Goal: Task Accomplishment & Management: Complete application form

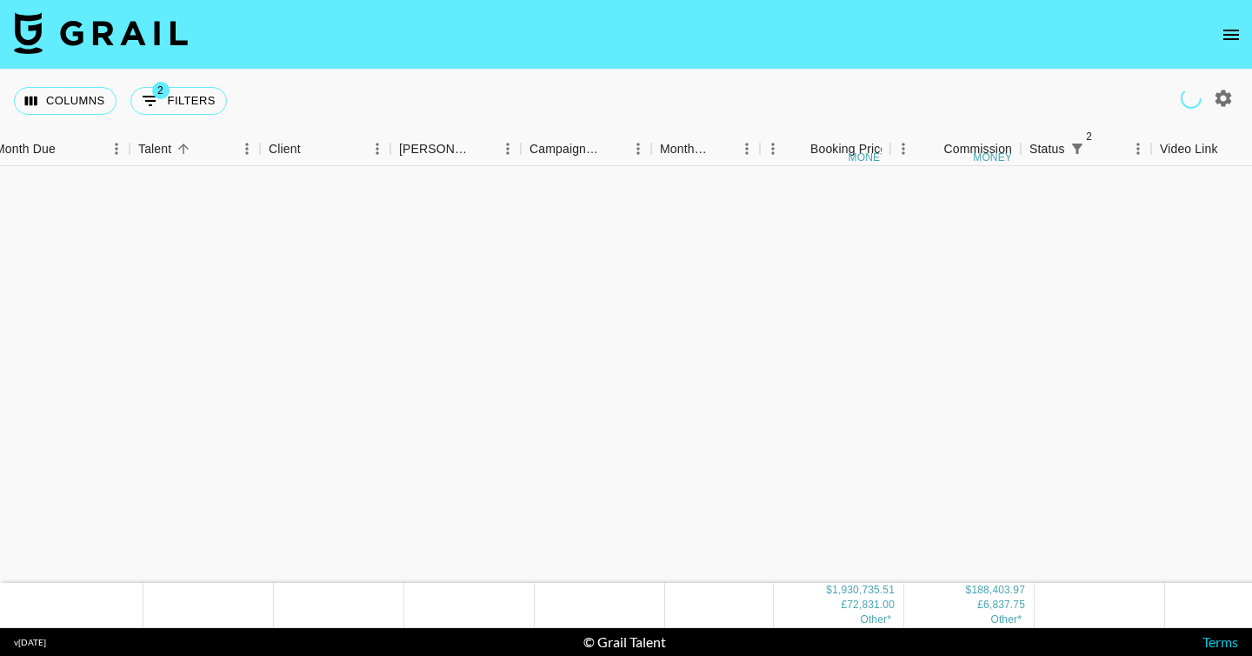
scroll to position [1439, 14]
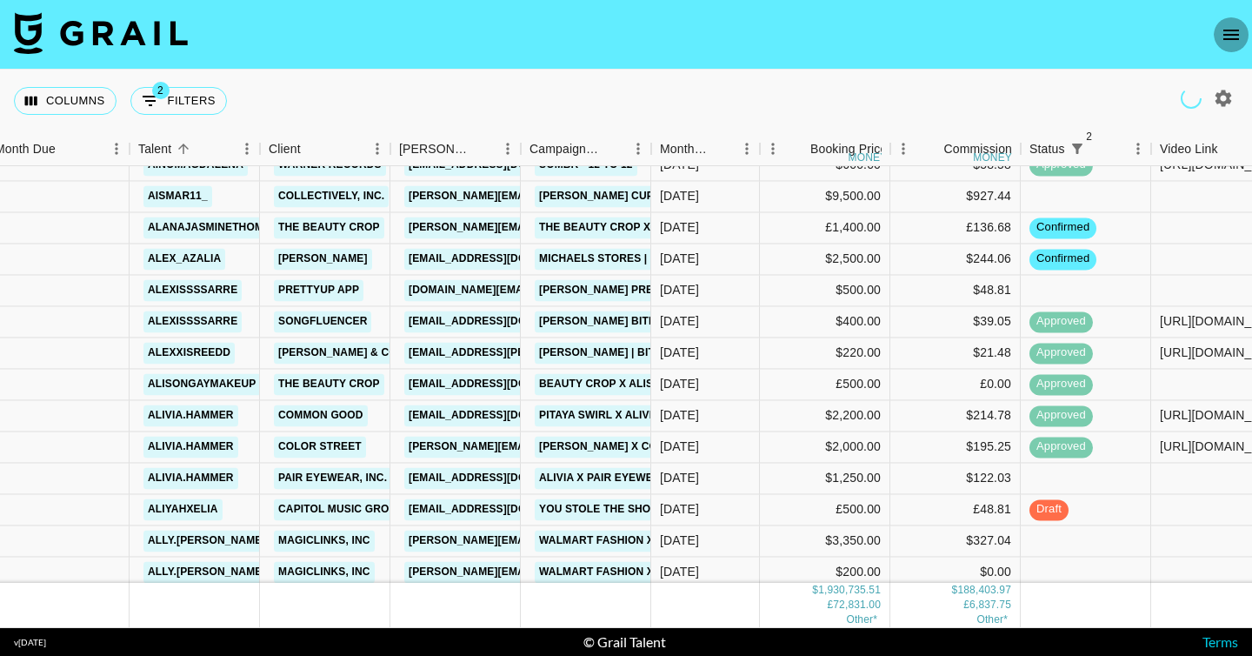
click at [1234, 31] on icon "open drawer" at bounding box center [1231, 34] width 21 height 21
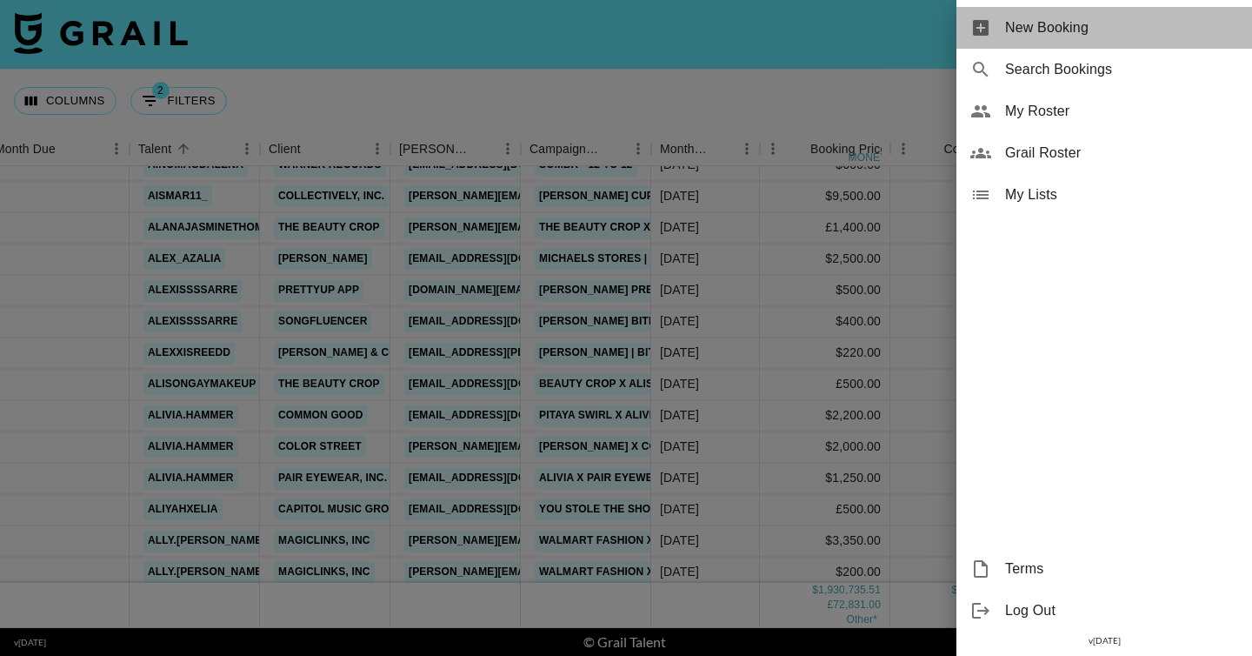
click at [1099, 21] on span "New Booking" at bounding box center [1121, 27] width 233 height 21
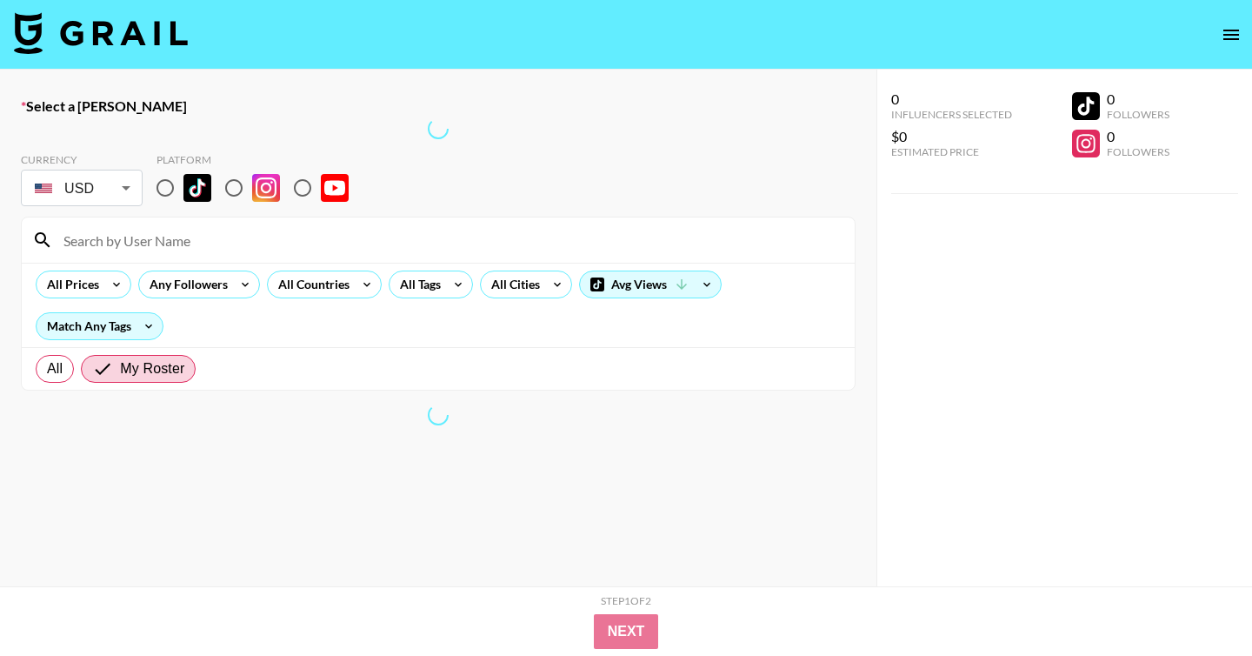
click at [167, 192] on input "radio" at bounding box center [165, 188] width 37 height 37
radio input "true"
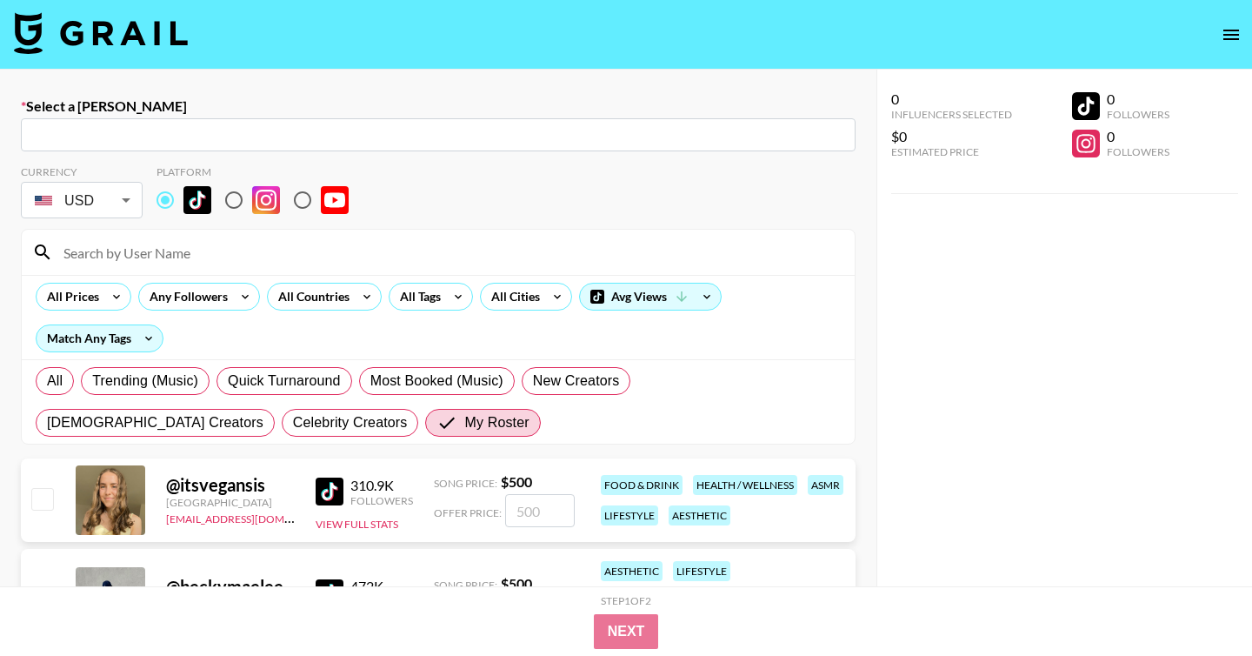
click at [244, 137] on input "text" at bounding box center [438, 135] width 814 height 20
paste input "marketing@desenio.com: Anne-Cecilie Desenio -- Desenio -- VOqd6p3gjjbGNuFvxlYgE…"
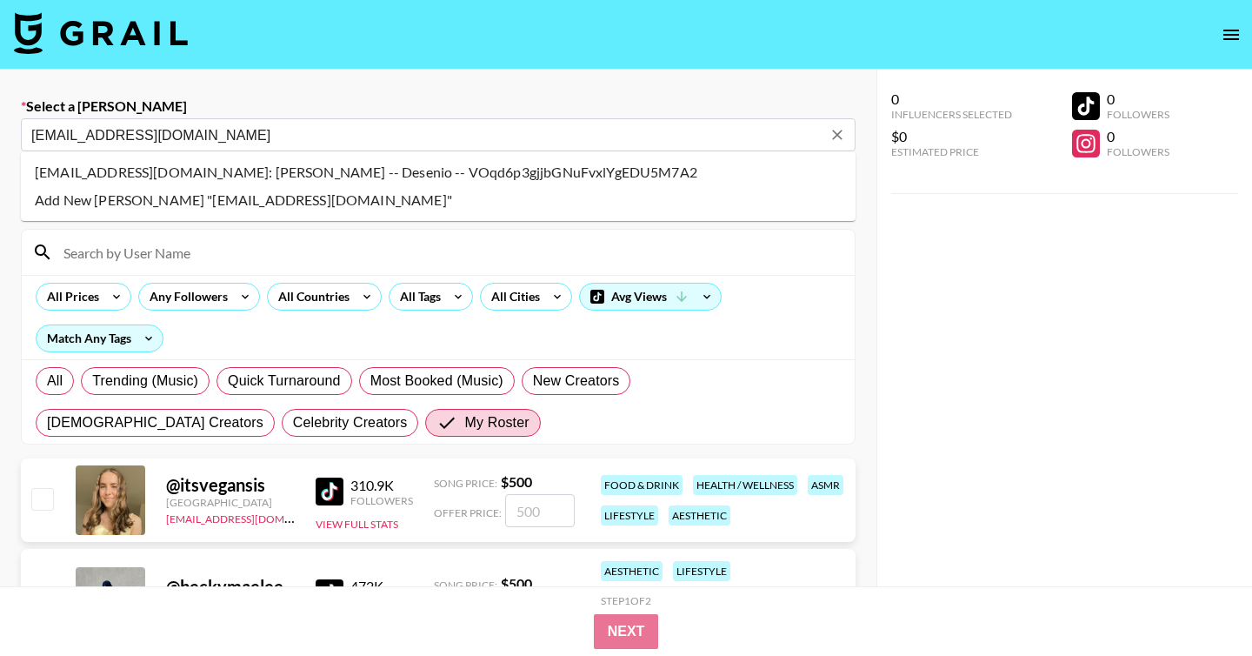
click at [365, 168] on li "marketing@desenio.com: Anne-Cecilie Desenio -- Desenio -- VOqd6p3gjjbGNuFvxlYgE…" at bounding box center [438, 172] width 835 height 28
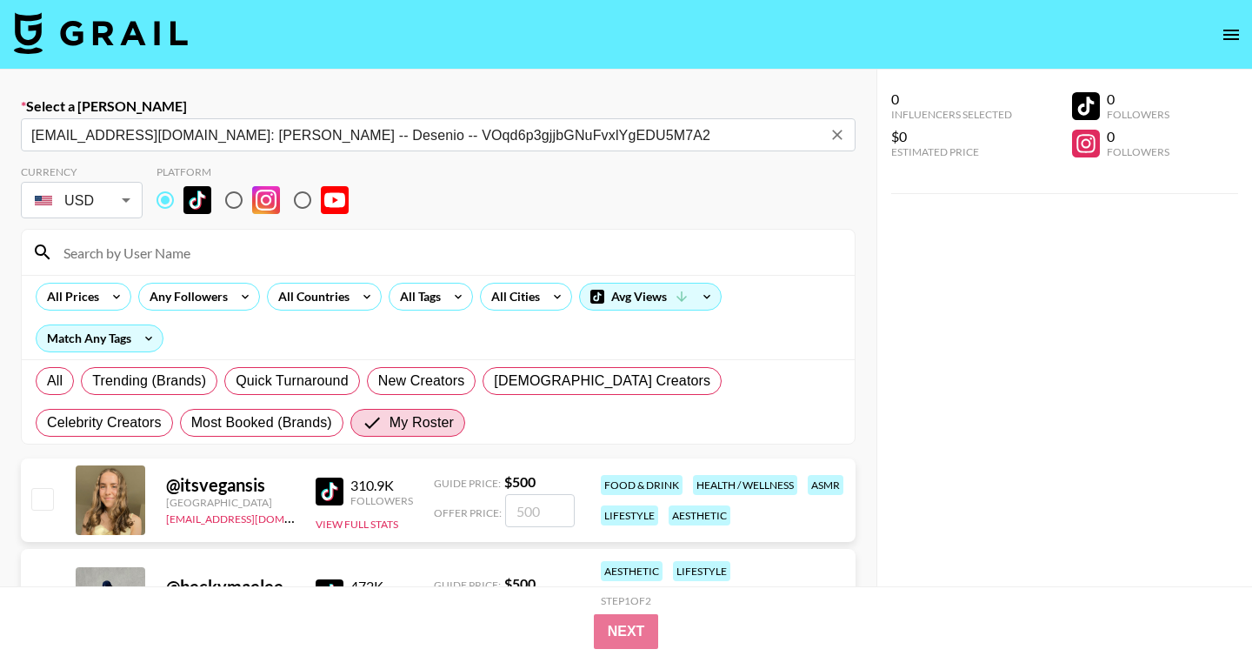
type input "marketing@desenio.com: Anne-Cecilie Desenio -- Desenio -- VOqd6p3gjjbGNuFvxlYgE…"
click at [235, 241] on input at bounding box center [448, 252] width 791 height 28
click at [188, 255] on input at bounding box center [448, 252] width 791 height 28
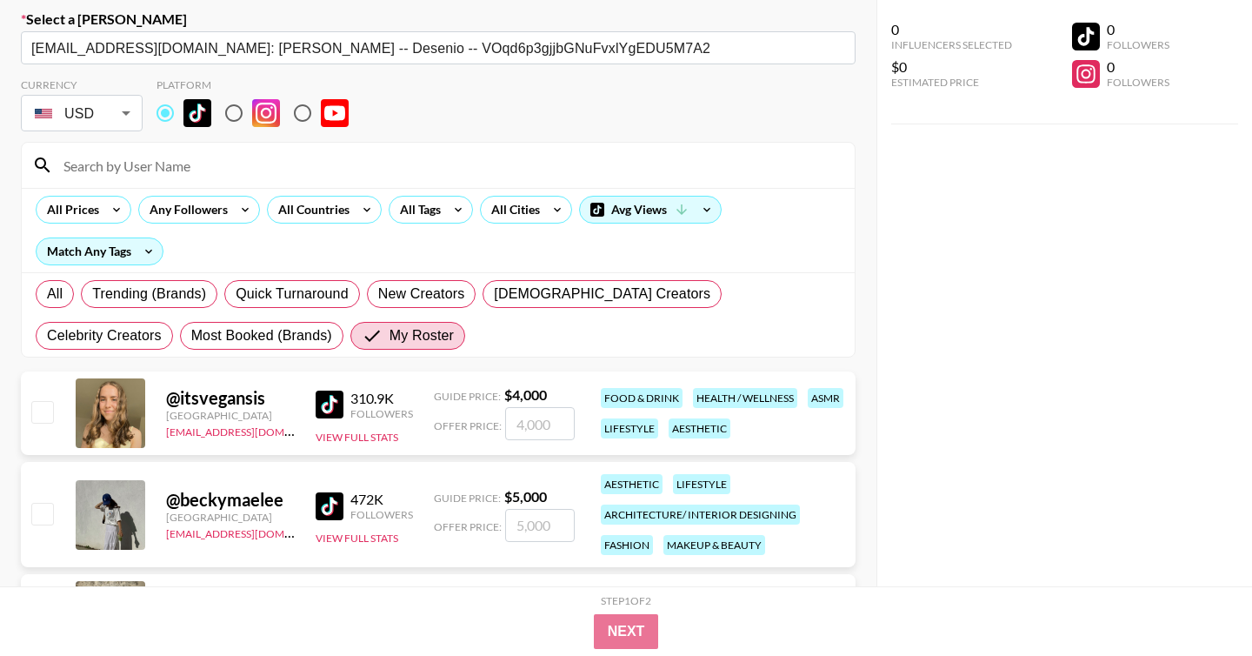
scroll to position [97, 0]
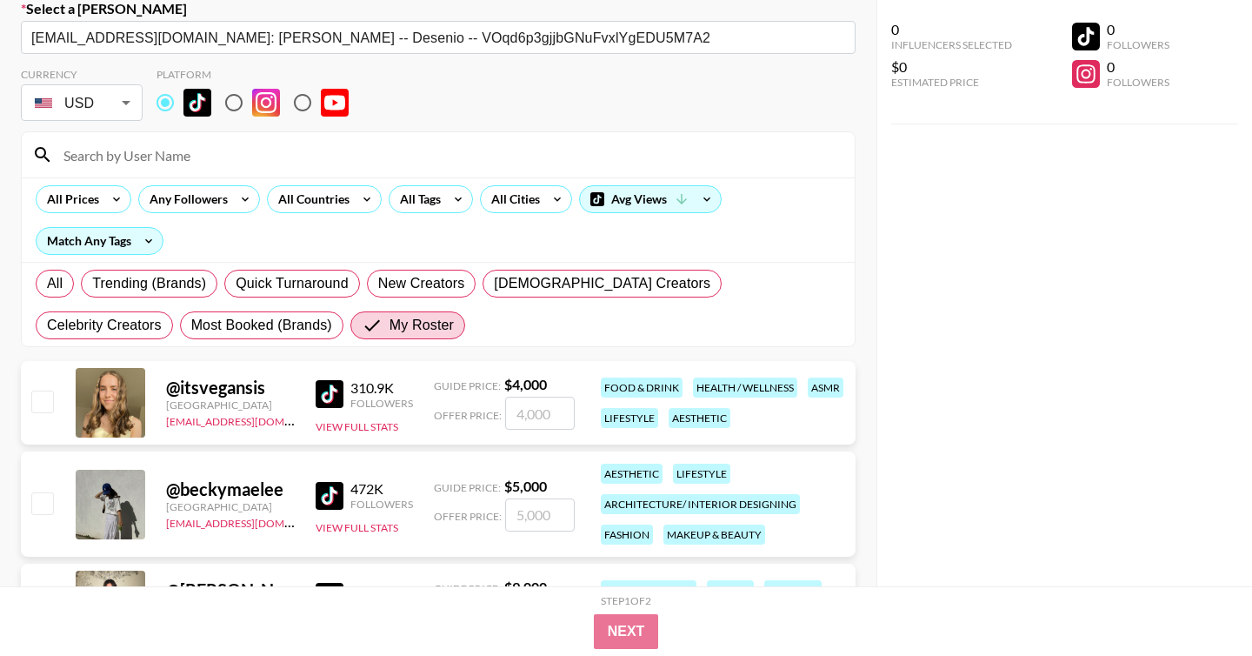
click at [44, 510] on input "checkbox" at bounding box center [41, 502] width 21 height 21
checkbox input "true"
type input "5000"
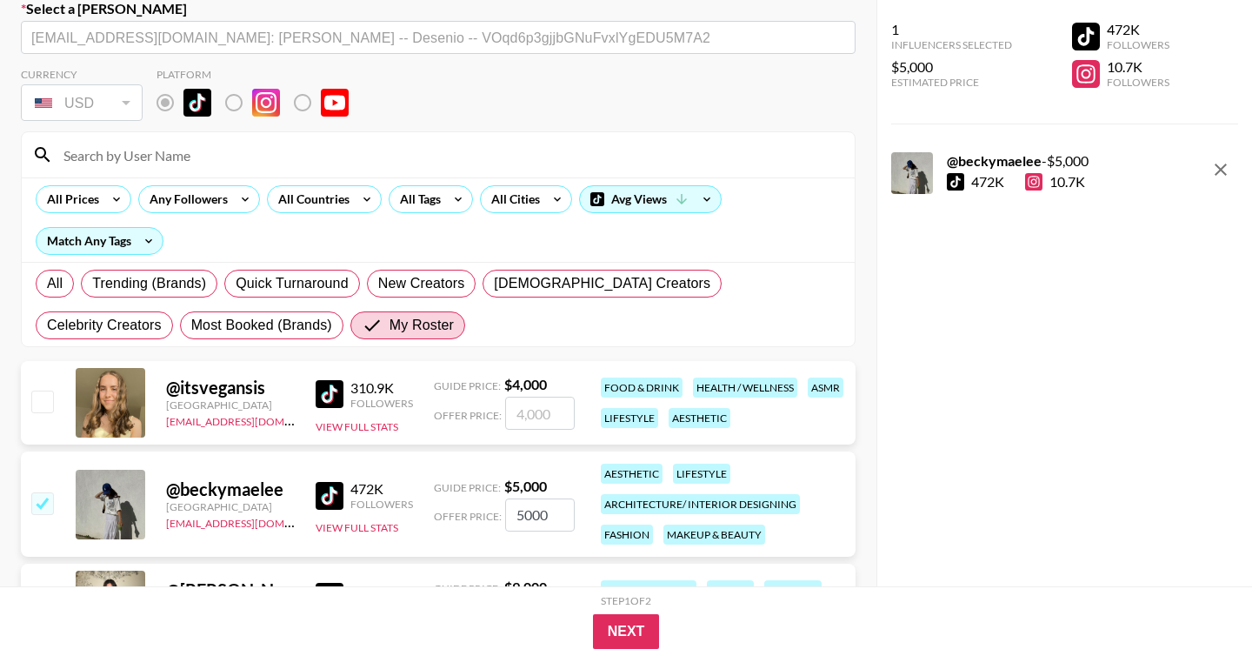
click at [524, 509] on input "5000" at bounding box center [540, 514] width 70 height 33
checkbox input "false"
checkbox input "true"
type input "2000"
click at [622, 635] on button "Next" at bounding box center [626, 631] width 67 height 35
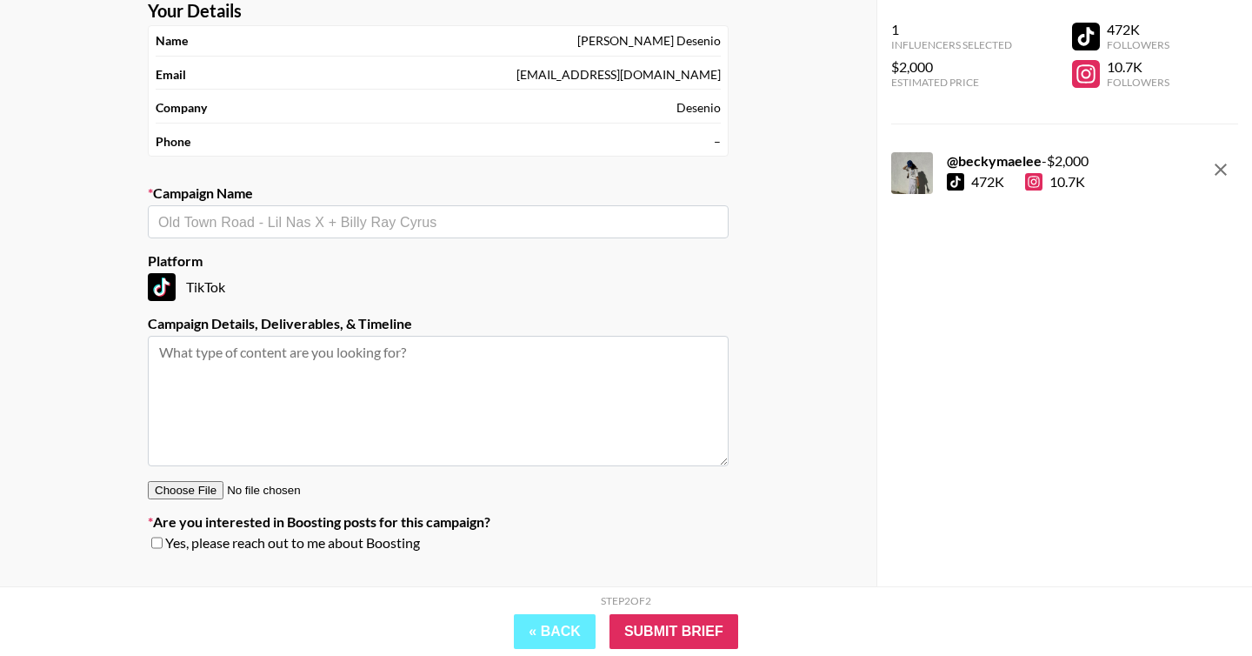
click at [303, 221] on input "text" at bounding box center [438, 222] width 560 height 20
click at [296, 286] on li "Desenio | Art Campaign" at bounding box center [438, 287] width 581 height 28
type input "Desenio | Art Campaign"
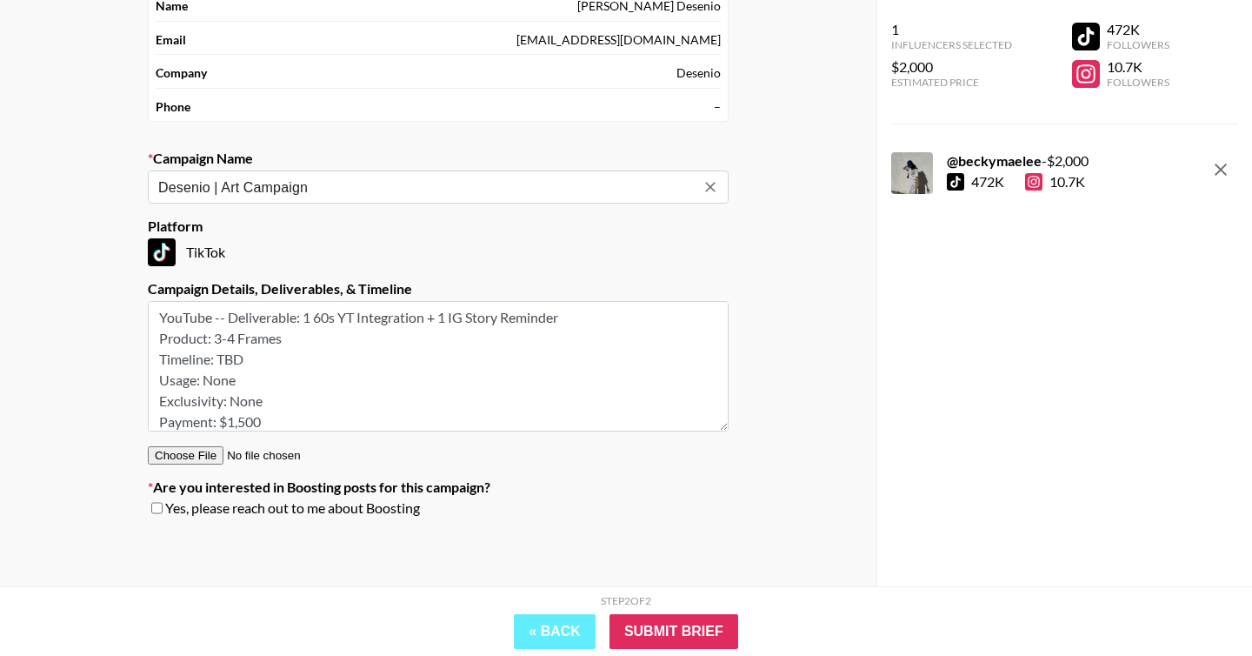
scroll to position [124, 0]
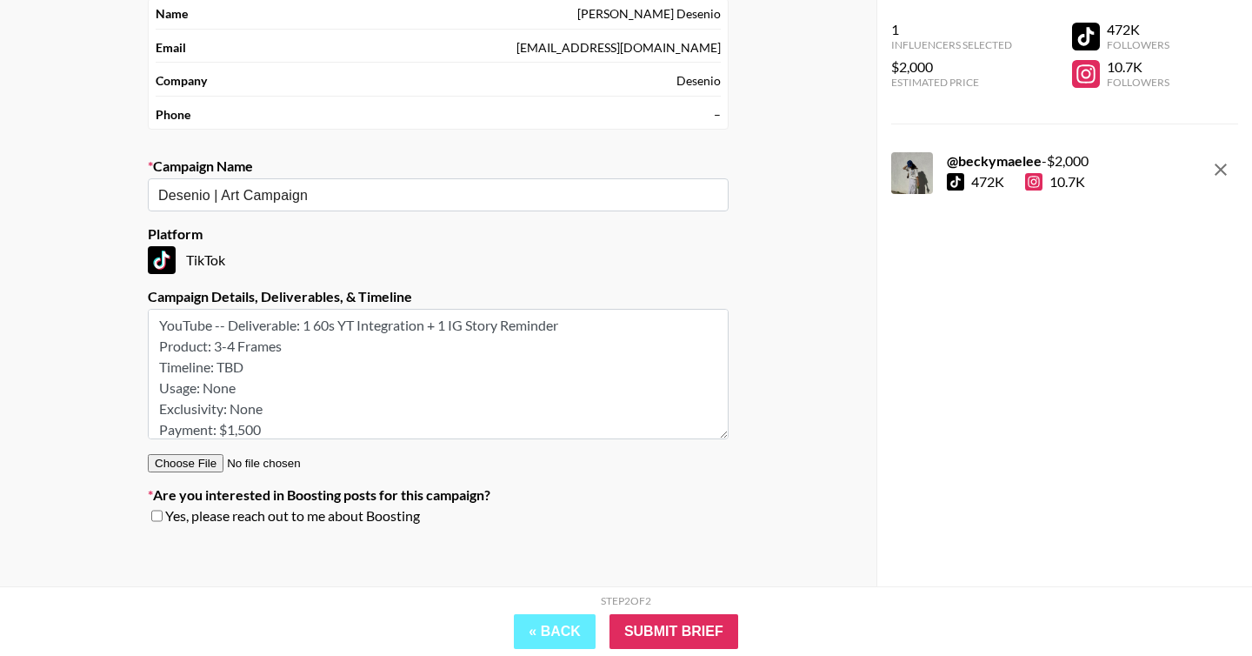
drag, startPoint x: 584, startPoint y: 317, endPoint x: 157, endPoint y: 318, distance: 426.9
click at [157, 318] on textarea "YouTube -- Deliverable:​ 1 60s YT Integration + 1 IG Story Reminder Product:​ 3…" at bounding box center [438, 374] width 581 height 130
click at [282, 339] on textarea "YouTube -- Deliverable:​ 1 60s YT Integration + 1 IG Story Reminder Product:​ 3…" at bounding box center [438, 374] width 581 height 130
drag, startPoint x: 229, startPoint y: 327, endPoint x: 93, endPoint y: 327, distance: 135.6
click at [93, 327] on div "Your Details Name Anne-Cecilie Desenio Email marketing@desenio.com Company Dese…" at bounding box center [438, 269] width 876 height 649
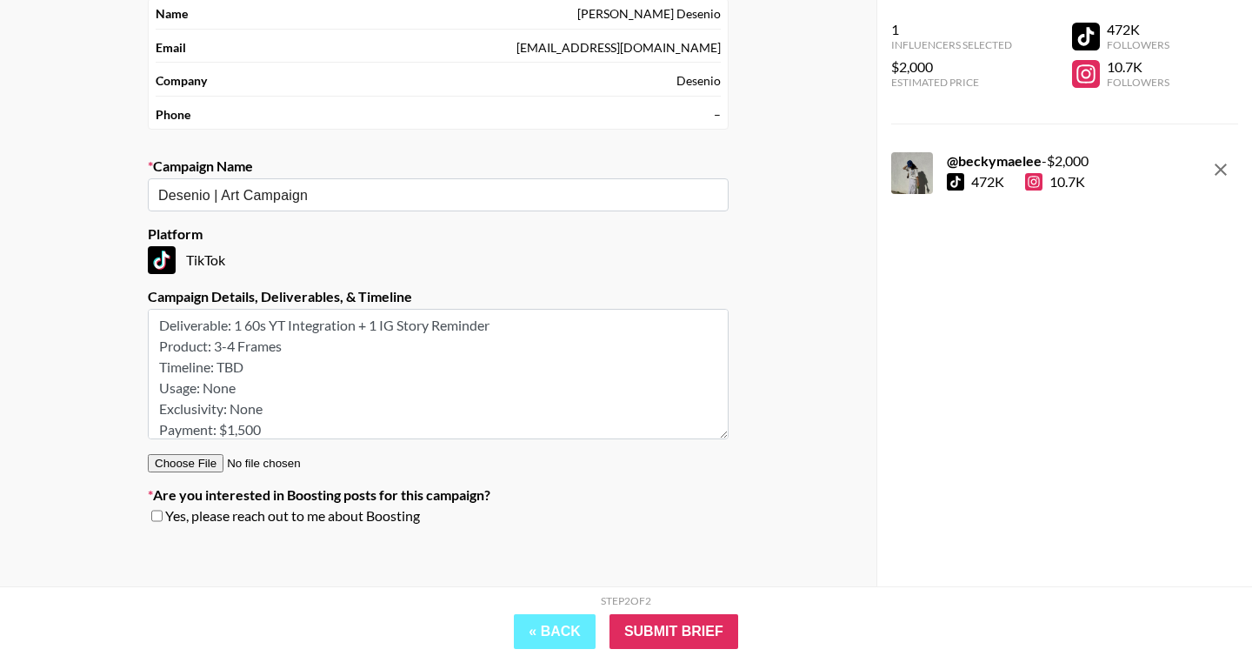
drag, startPoint x: 239, startPoint y: 325, endPoint x: 572, endPoint y: 325, distance: 333.0
click at [572, 325] on textarea "Deliverable:​ 1 60s YT Integration + 1 IG Story Reminder Product:​ 3-4 Frames T…" at bounding box center [438, 374] width 581 height 130
click at [223, 392] on textarea "Deliverable:​ 1 TikTok Product:​ 3-4 Frames Timeline:​ TBD Usage:​ None Exclusi…" at bounding box center [438, 374] width 581 height 130
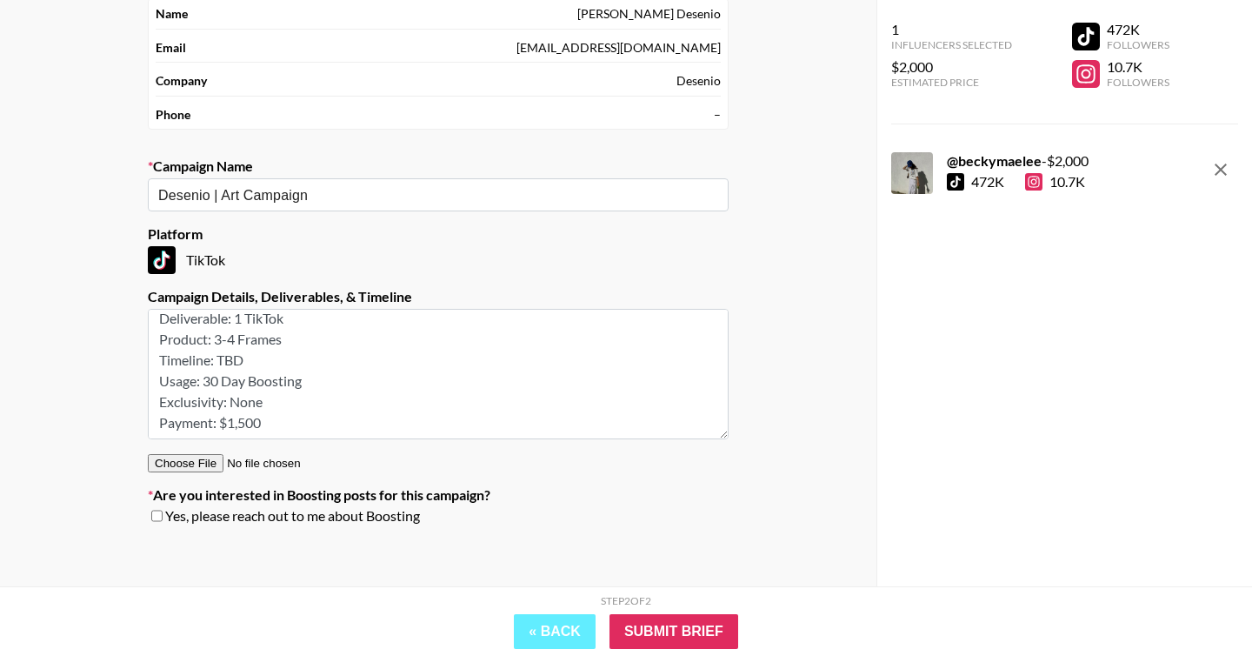
drag, startPoint x: 282, startPoint y: 423, endPoint x: 148, endPoint y: 426, distance: 133.9
click at [148, 426] on textarea "Deliverable:​ 1 TikTok Product:​ 3-4 Frames Timeline:​ TBD Usage:​ 30 Day Boost…" at bounding box center [438, 374] width 581 height 130
drag, startPoint x: 264, startPoint y: 364, endPoint x: 98, endPoint y: 364, distance: 166.0
click at [98, 364] on div "Your Details Name Anne-Cecilie Desenio Email marketing@desenio.com Company Dese…" at bounding box center [438, 269] width 876 height 649
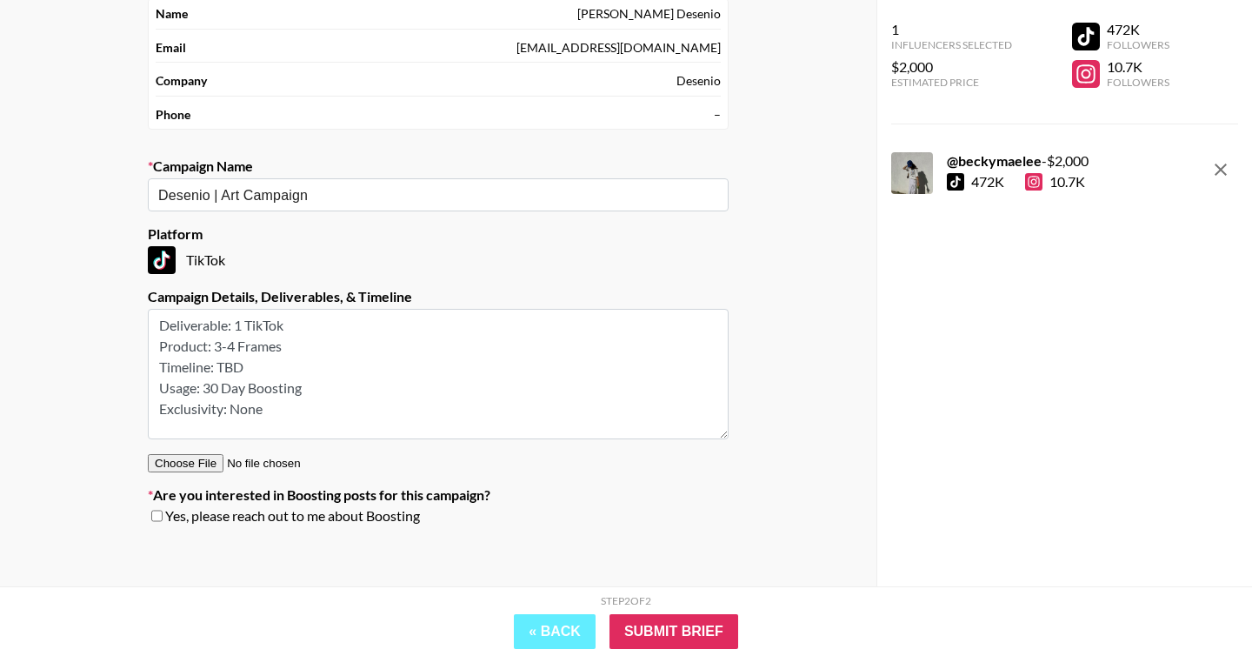
click at [233, 372] on textarea "Deliverable:​ 1 TikTok Product:​ 3-4 Frames Timeline:​ TBD Usage:​ 30 Day Boost…" at bounding box center [438, 374] width 581 height 130
type textarea "Deliverable:​ 1 TikTok Product:​ 3-4 Frames Timeline:​ November/December Usage:…"
click at [155, 512] on input "checkbox" at bounding box center [156, 515] width 11 height 12
checkbox input "true"
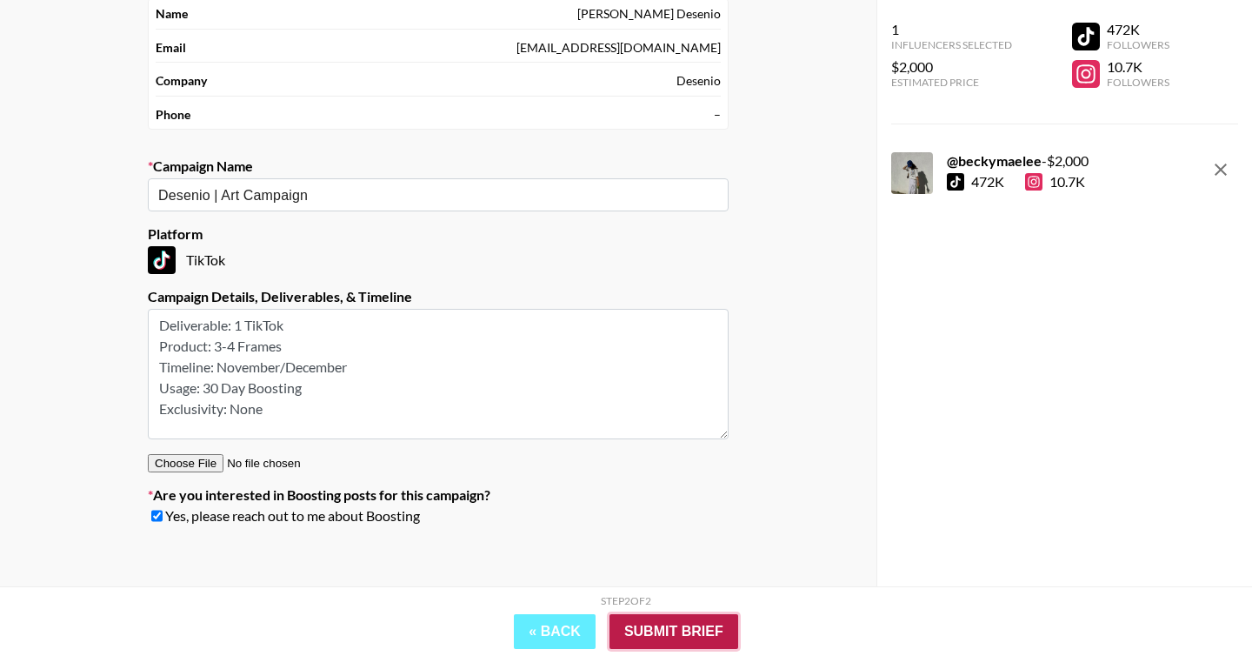
click at [662, 628] on input "Submit Brief" at bounding box center [673, 631] width 129 height 35
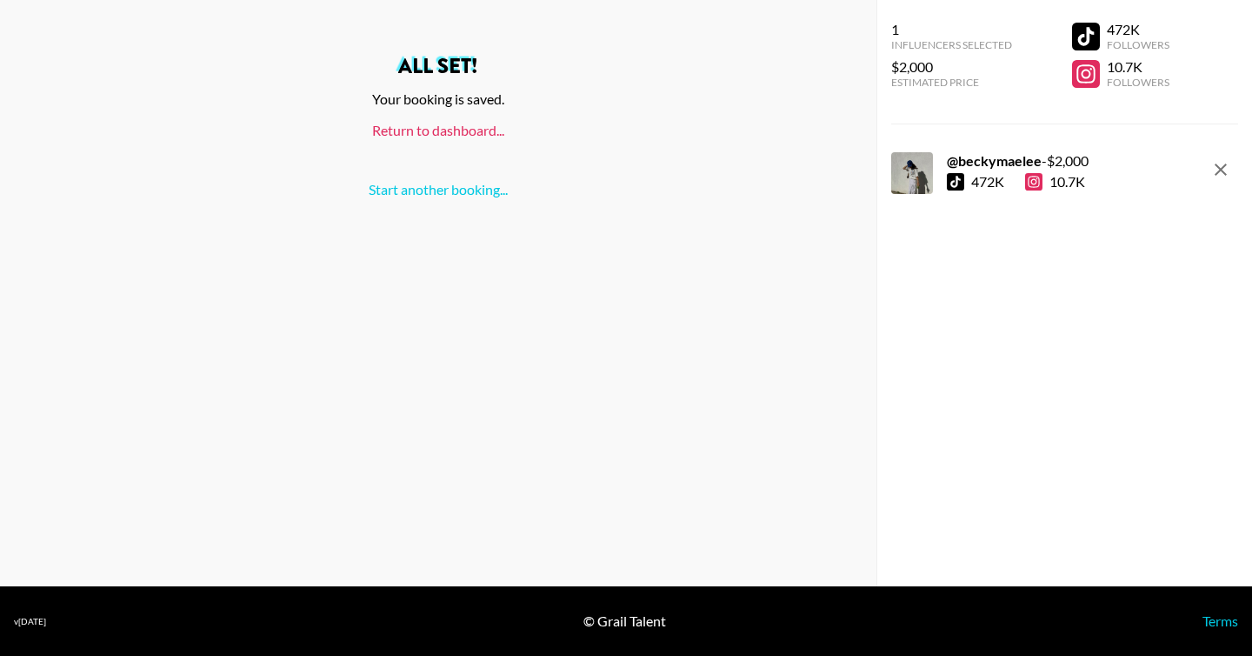
click at [456, 138] on link "Return to dashboard..." at bounding box center [438, 130] width 132 height 17
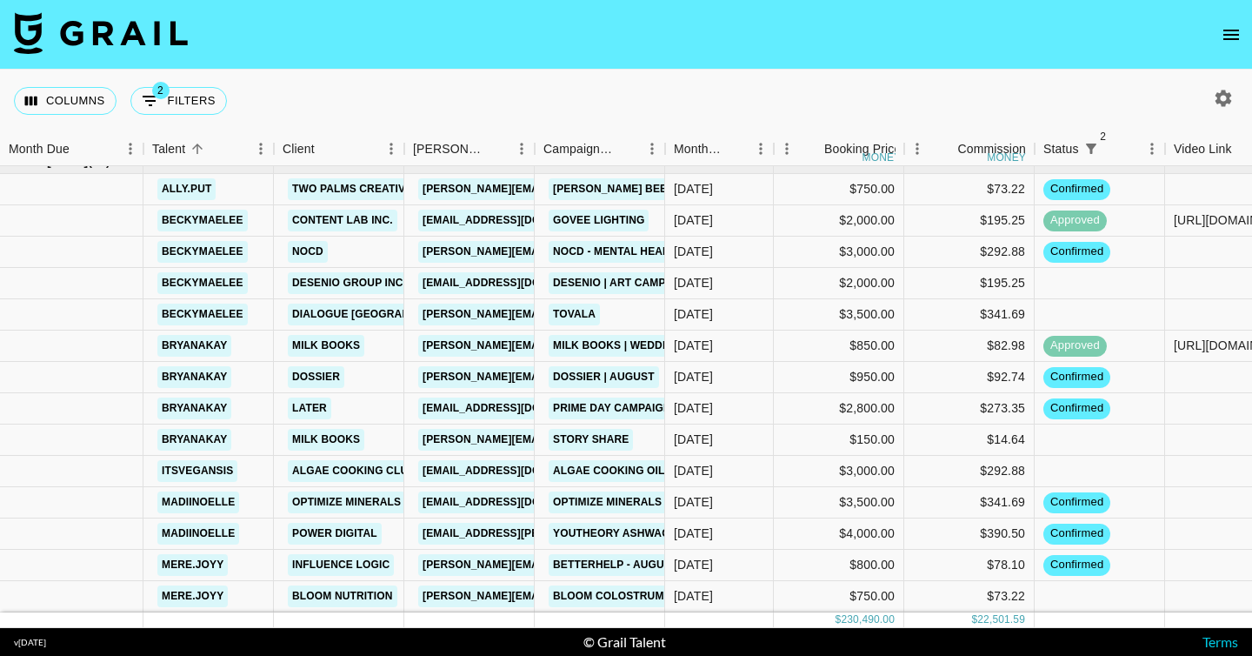
scroll to position [1599, 0]
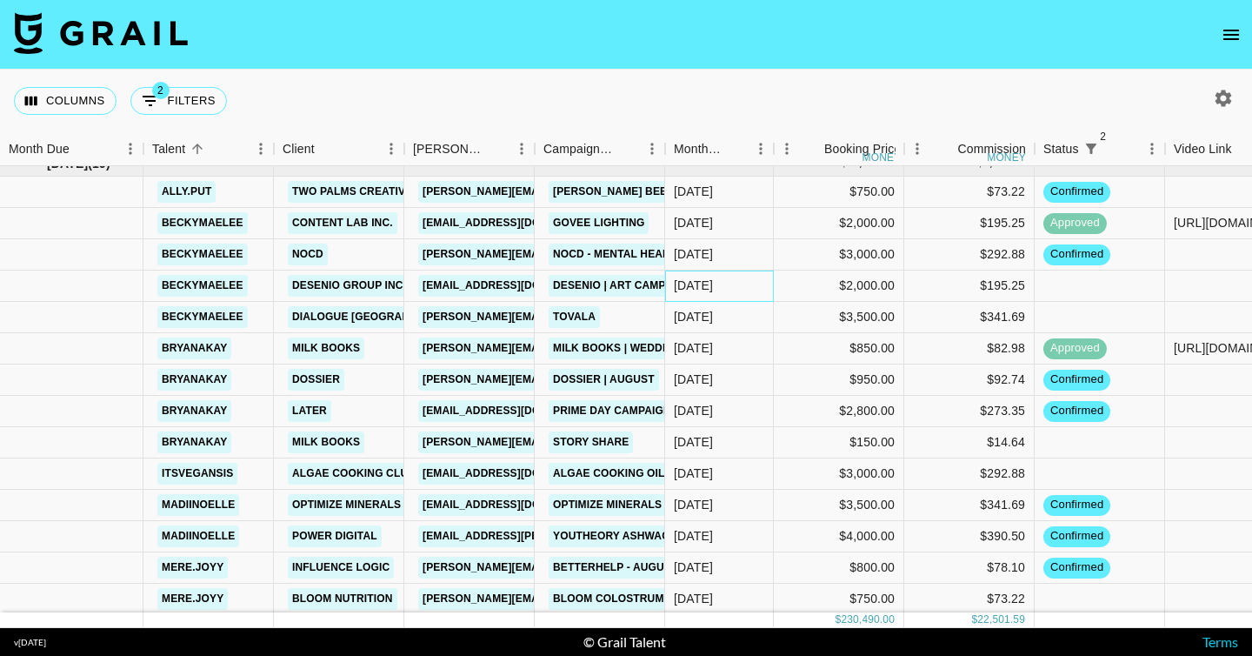
click at [723, 287] on div "[DATE]" at bounding box center [719, 285] width 109 height 31
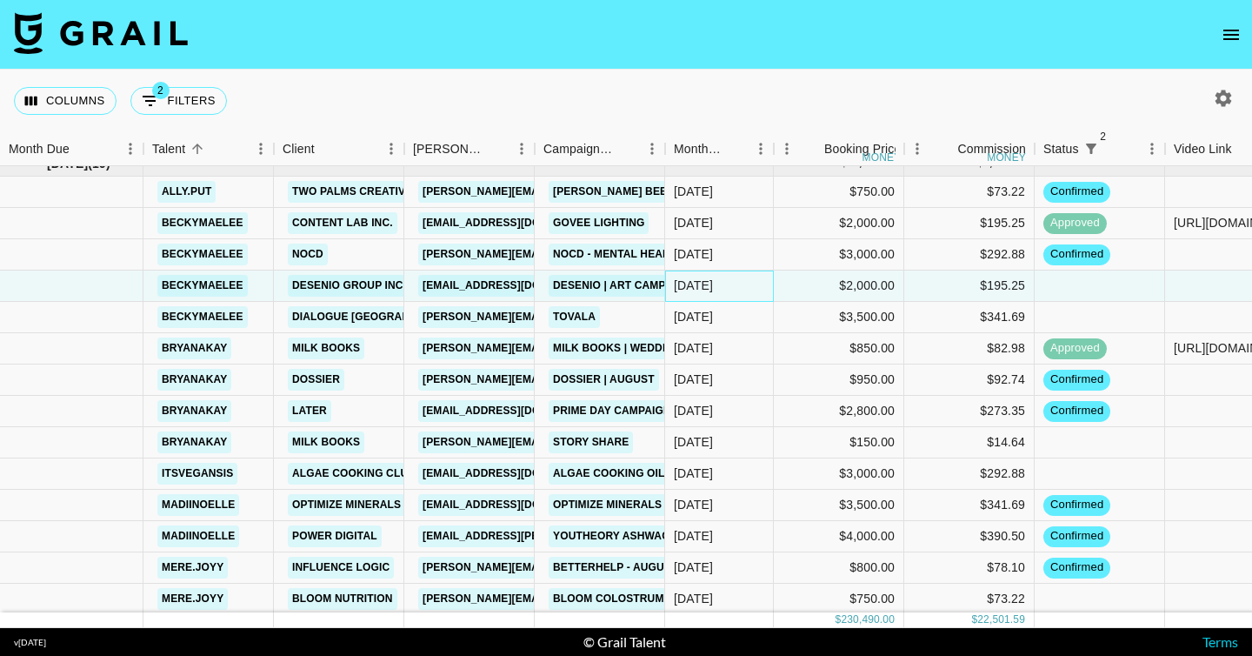
click at [723, 287] on div "[DATE]" at bounding box center [719, 285] width 109 height 31
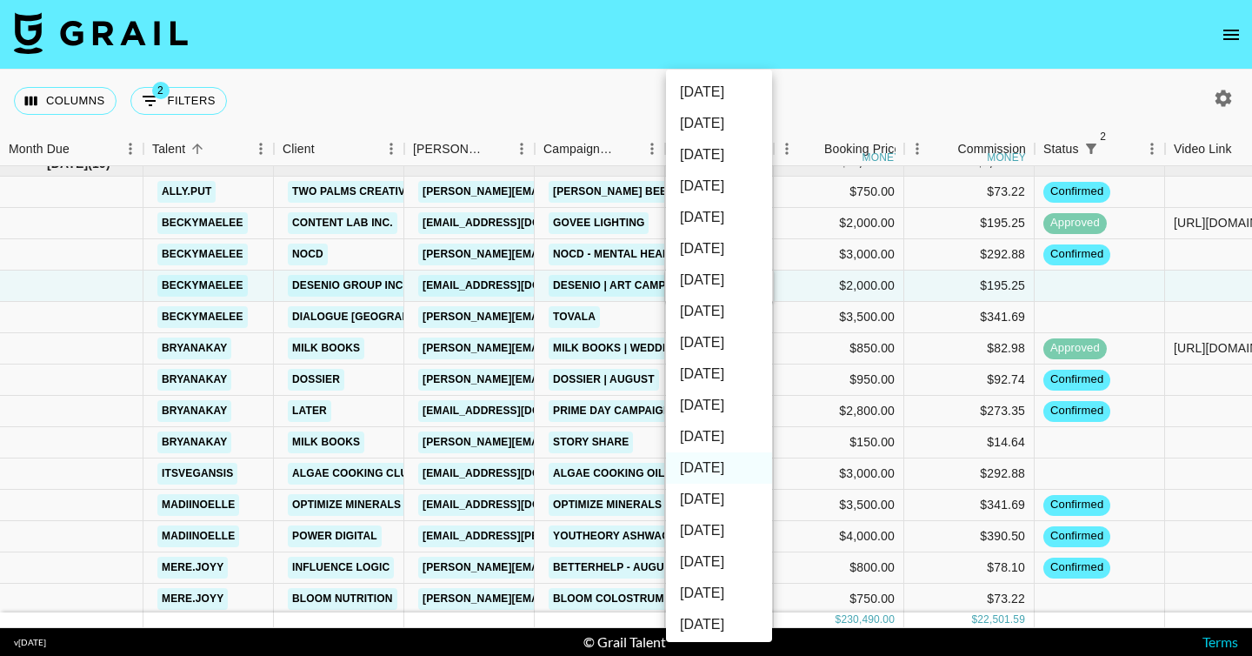
click at [721, 370] on li "[DATE]" at bounding box center [719, 373] width 106 height 31
type input "[DATE]"
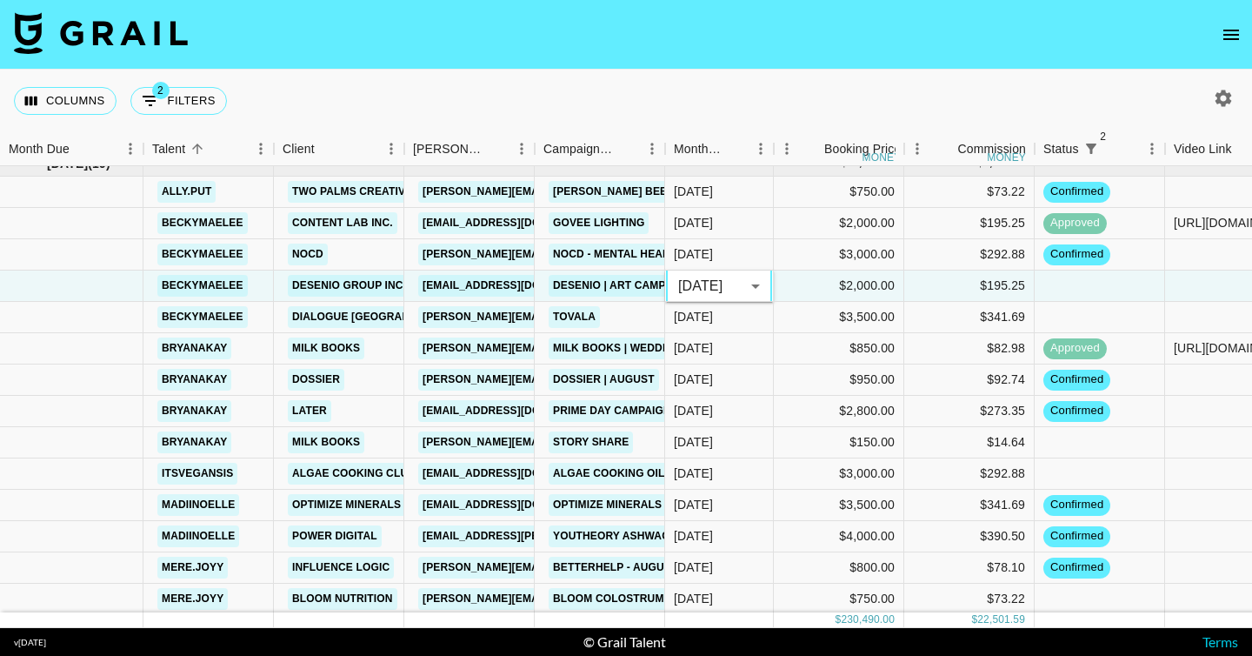
click at [768, 82] on div "Columns 2 Filters + Booking" at bounding box center [626, 101] width 1252 height 63
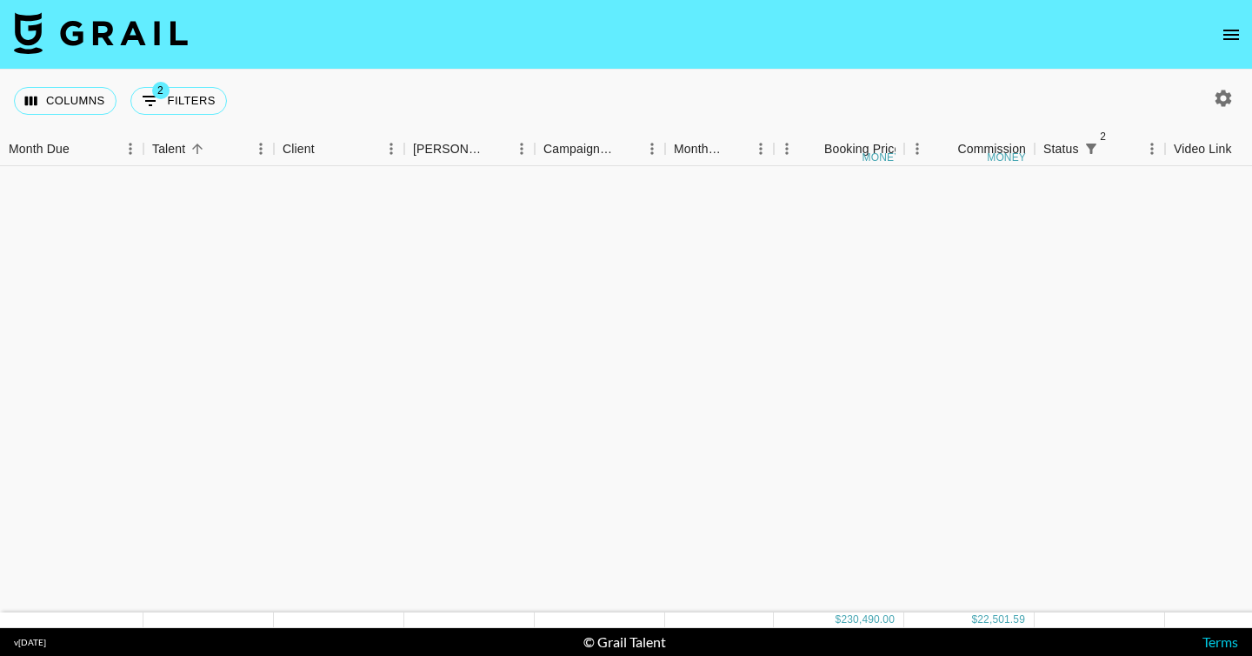
scroll to position [0, 0]
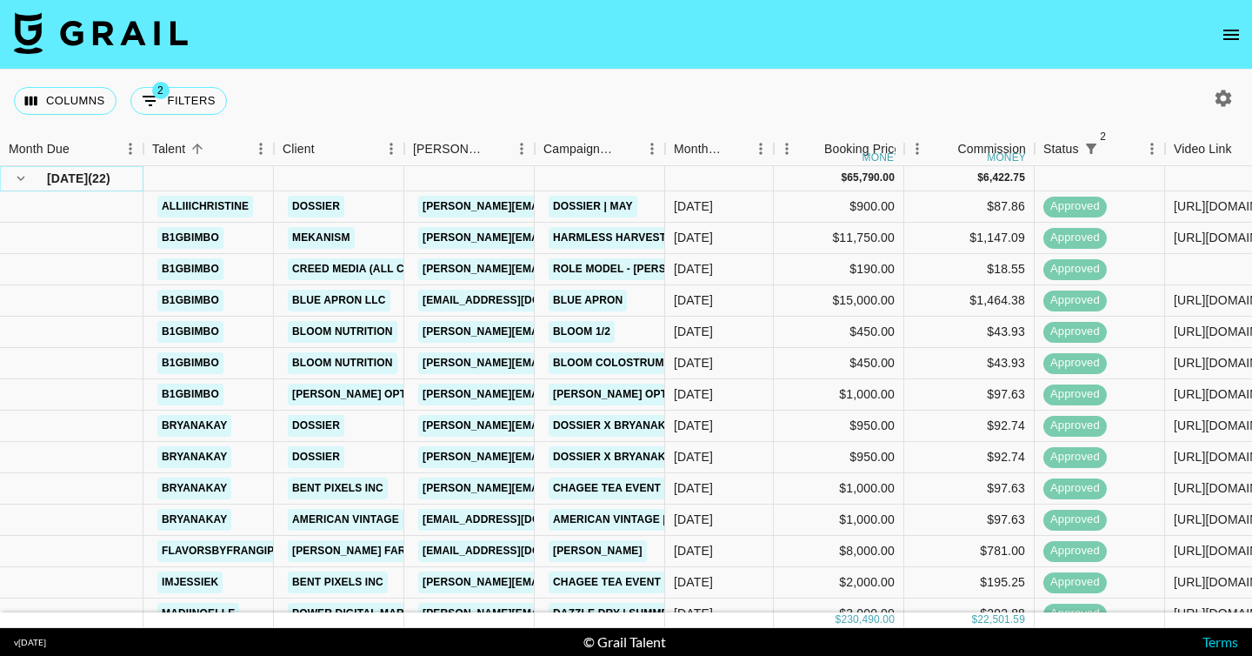
click at [17, 181] on icon "hide children" at bounding box center [21, 178] width 16 height 16
click at [23, 171] on icon "hide children" at bounding box center [21, 178] width 16 height 16
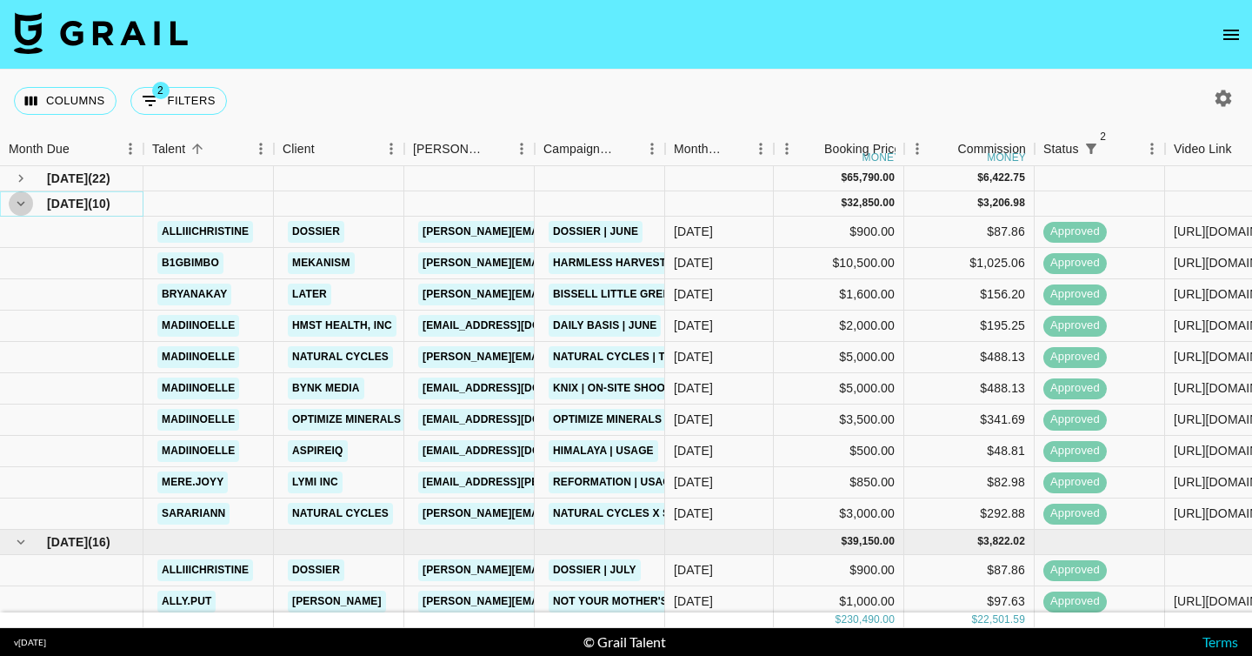
click at [28, 201] on icon "hide children" at bounding box center [21, 204] width 16 height 16
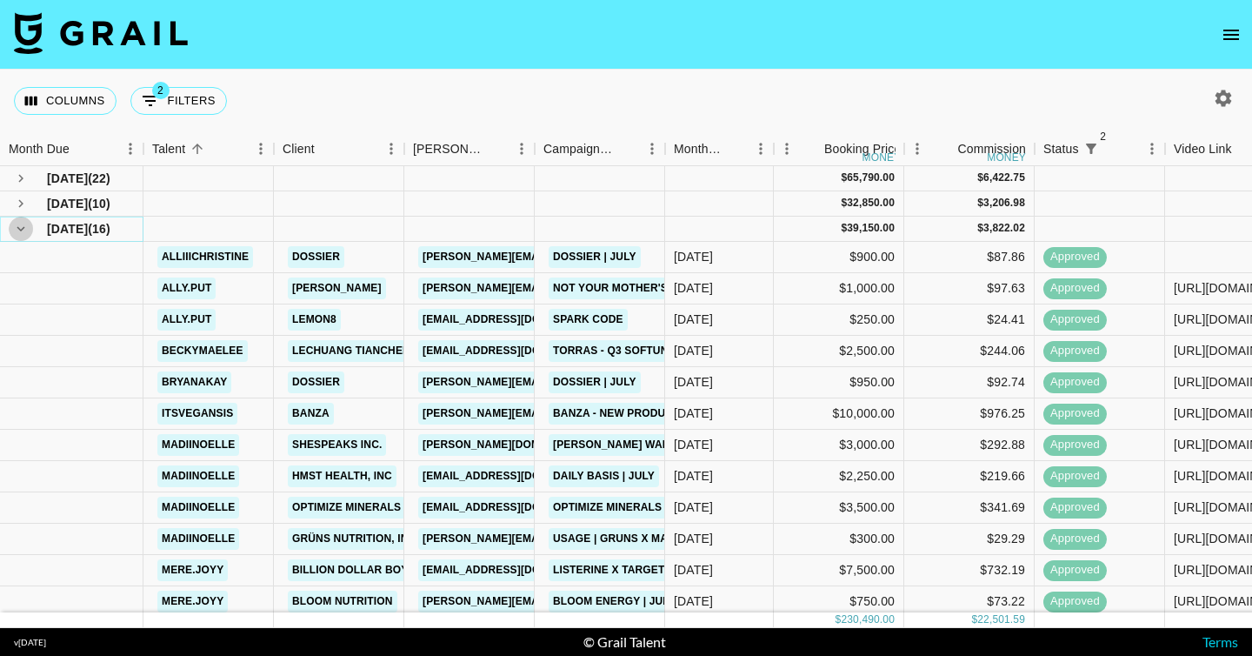
click at [28, 229] on icon "hide children" at bounding box center [21, 229] width 16 height 16
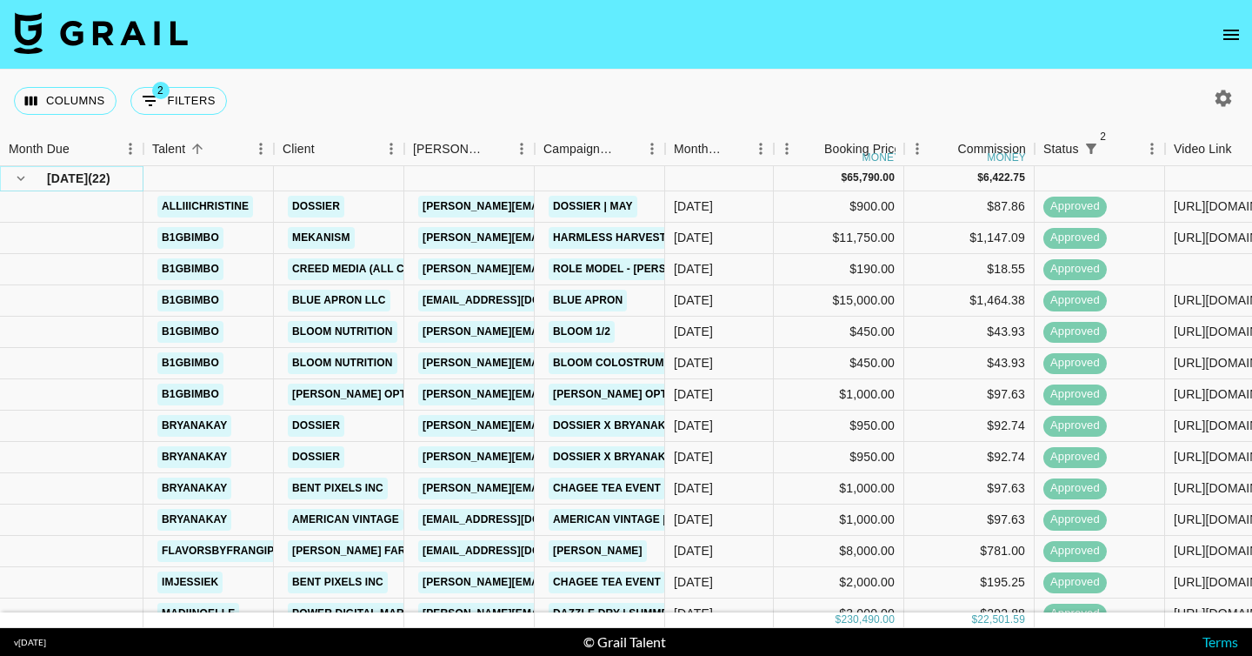
click at [14, 171] on icon "hide children" at bounding box center [21, 178] width 16 height 16
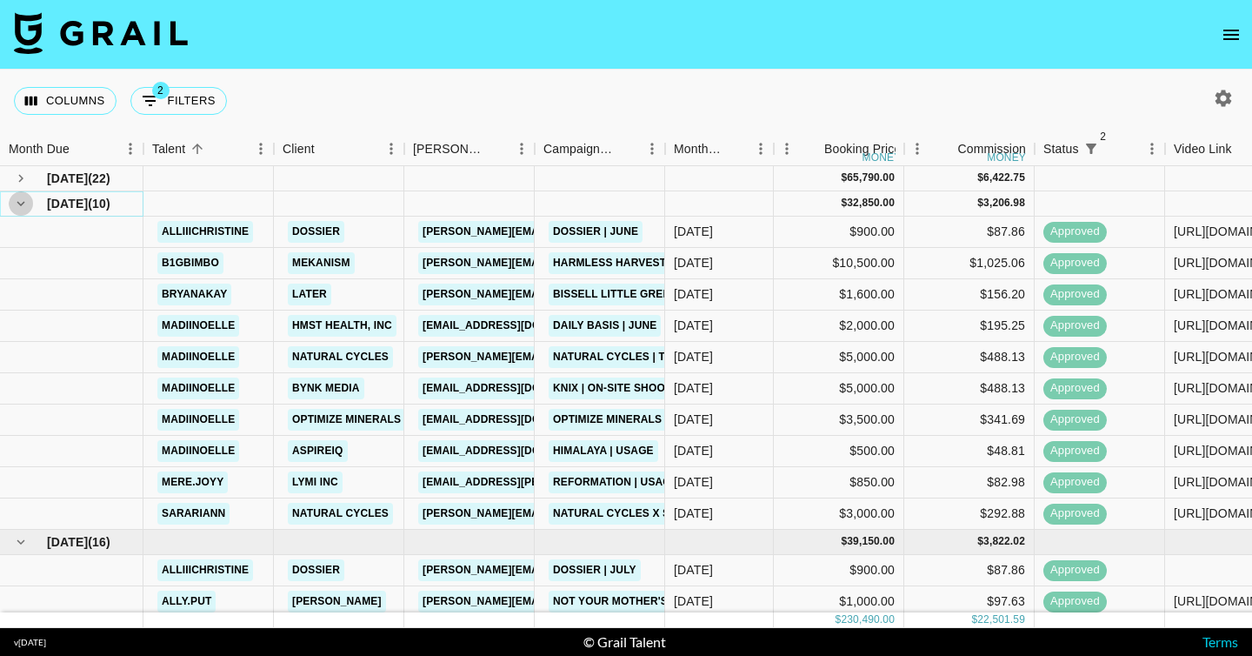
click at [18, 196] on icon "hide children" at bounding box center [21, 204] width 16 height 16
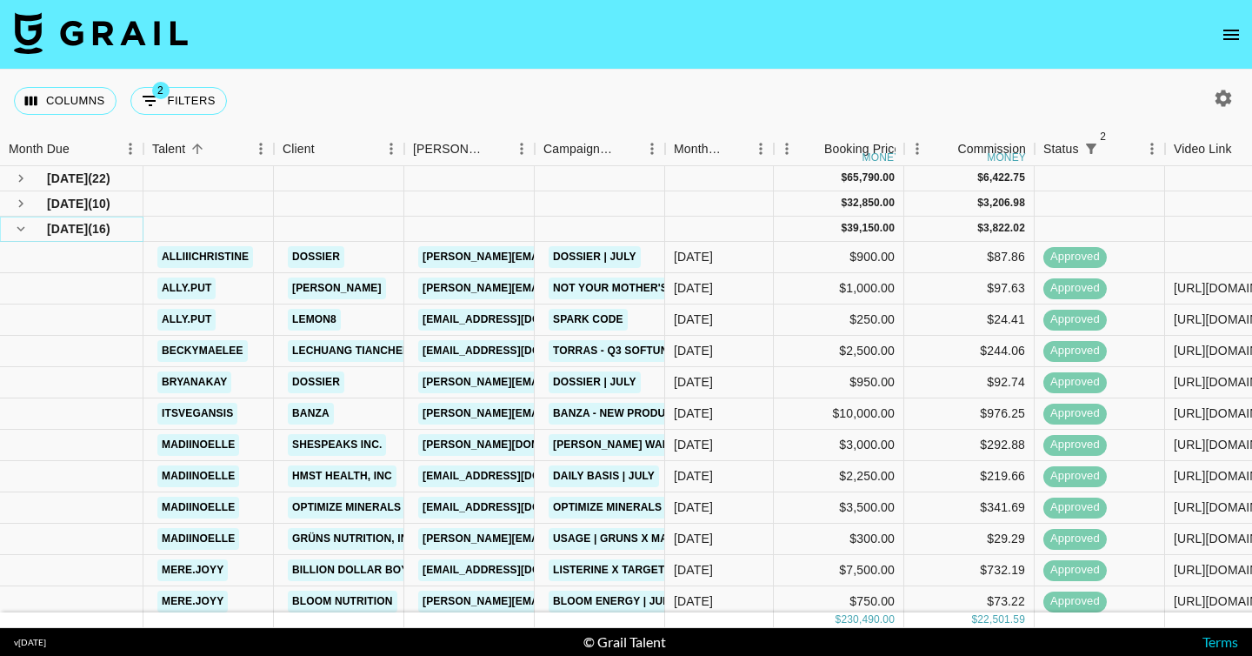
click at [23, 224] on icon "hide children" at bounding box center [21, 229] width 16 height 16
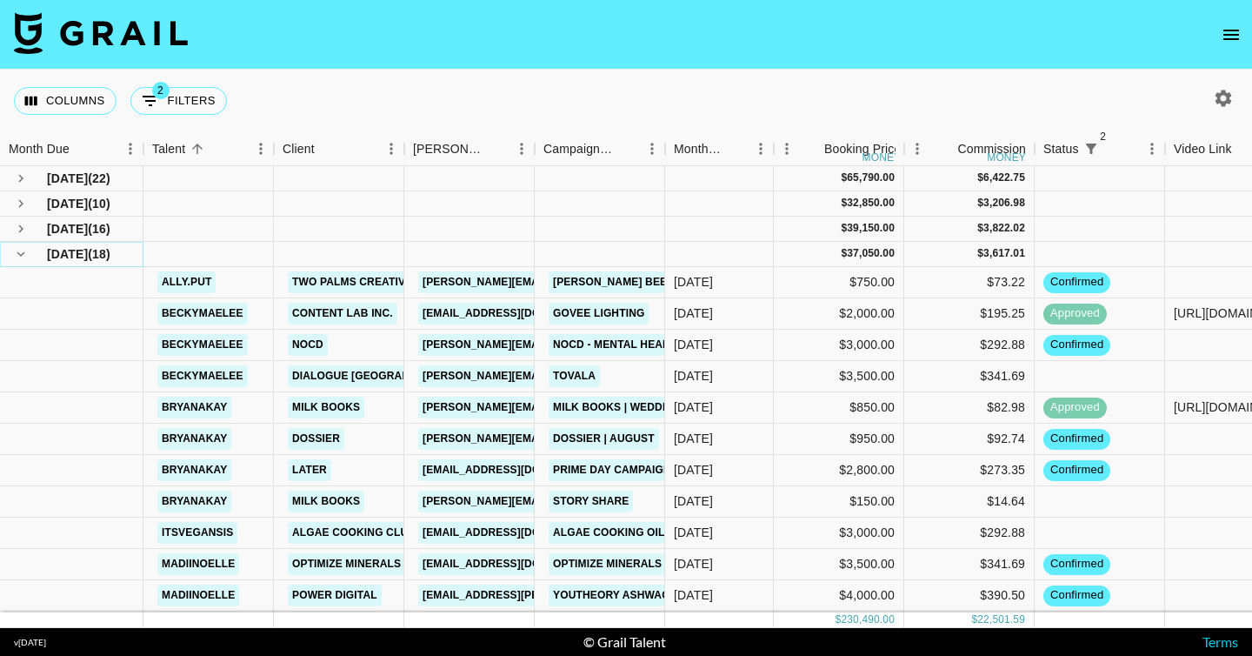
click at [21, 251] on icon "hide children" at bounding box center [21, 254] width 16 height 16
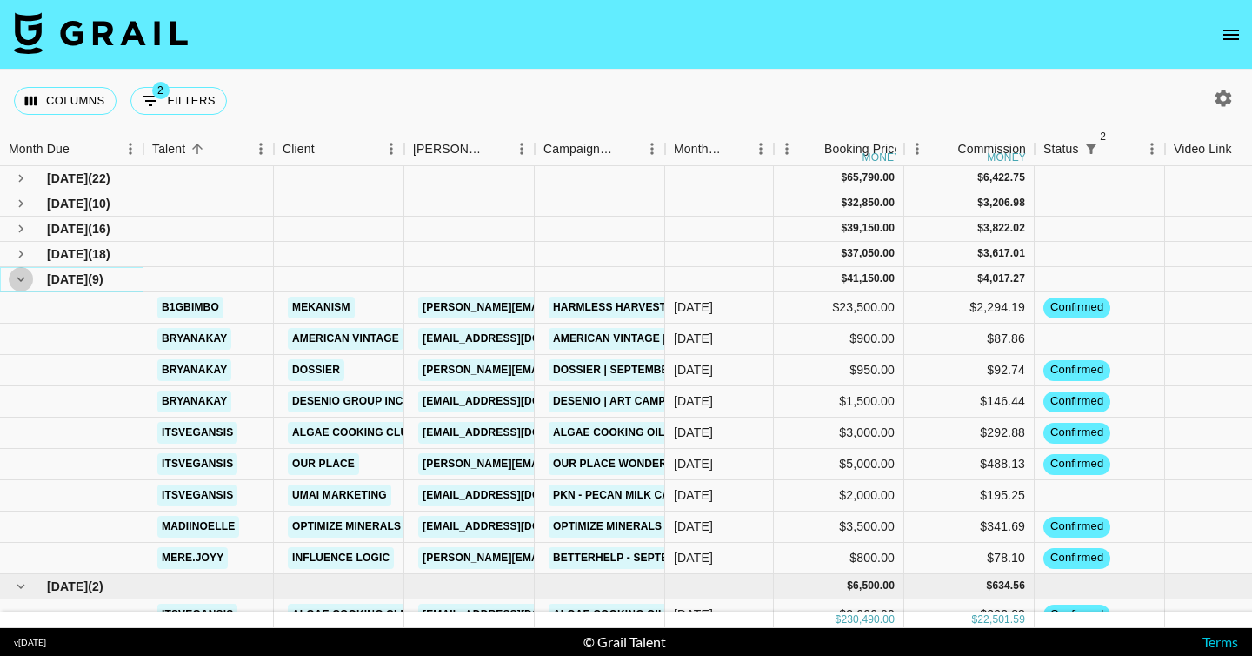
click at [23, 275] on icon "hide children" at bounding box center [21, 279] width 16 height 16
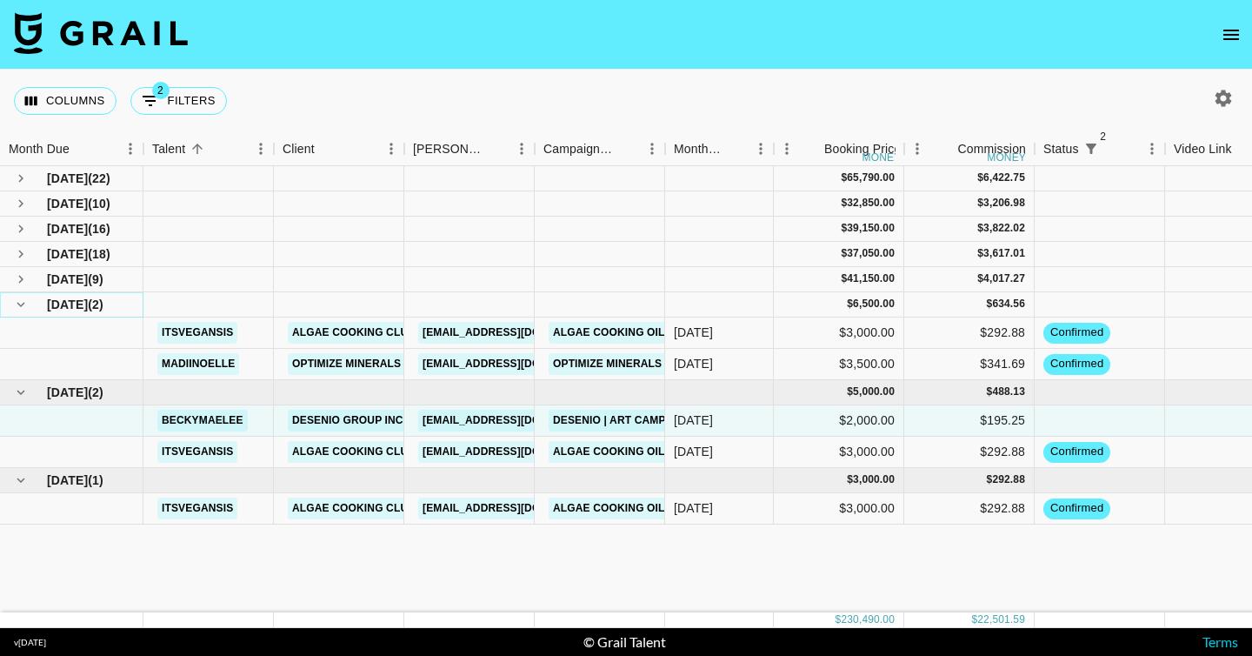
click at [25, 303] on icon "hide children" at bounding box center [21, 304] width 16 height 16
